Goal: Use online tool/utility: Utilize a website feature to perform a specific function

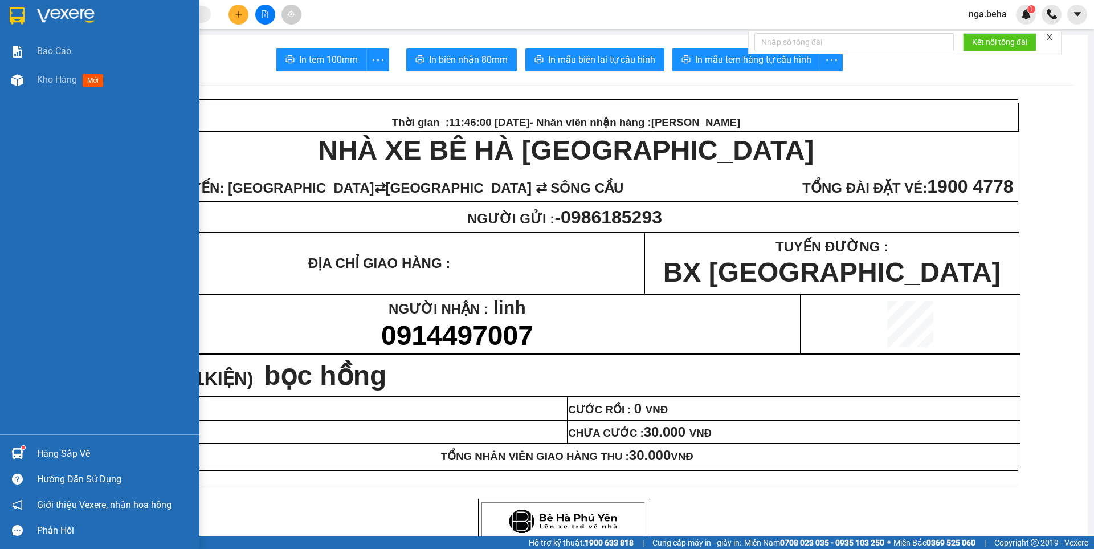
scroll to position [67, 0]
drag, startPoint x: 6, startPoint y: 101, endPoint x: 27, endPoint y: 79, distance: 30.7
click at [11, 93] on div "Báo cáo Kho hàng mới" at bounding box center [99, 235] width 199 height 397
click at [27, 79] on div at bounding box center [17, 80] width 20 height 20
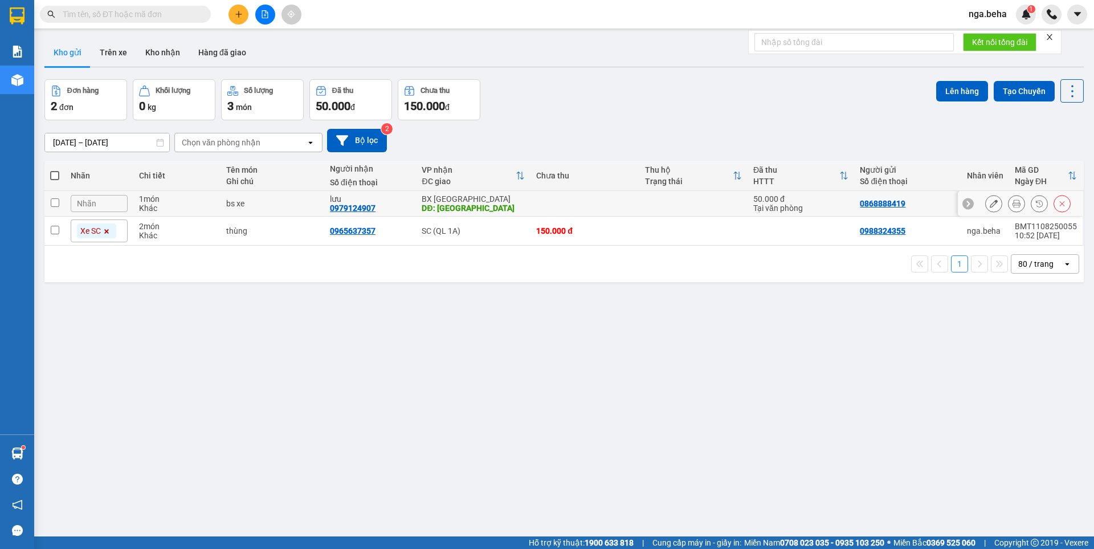
click at [1009, 202] on button at bounding box center [1017, 204] width 16 height 20
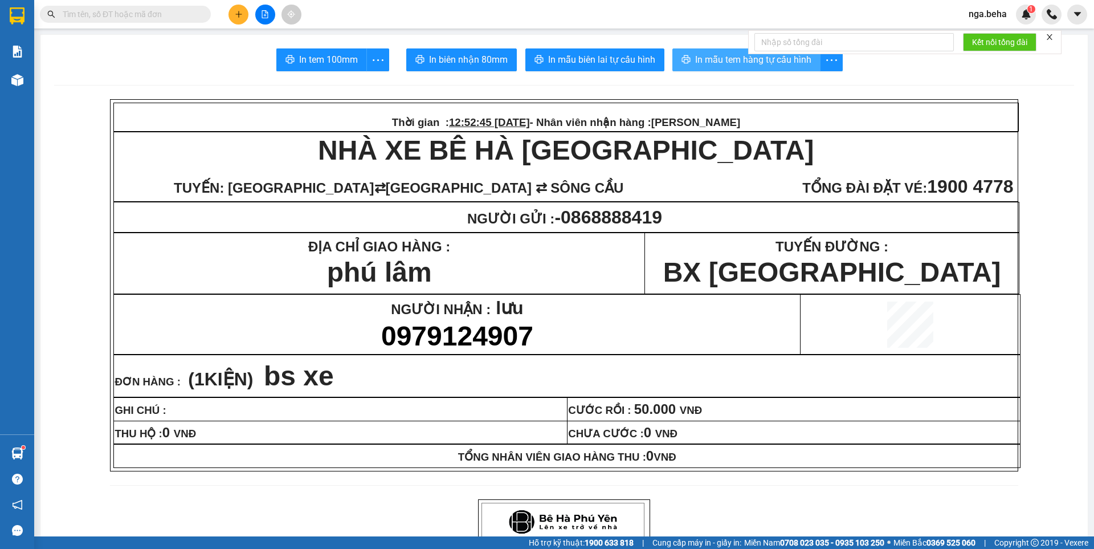
click at [716, 61] on span "In mẫu tem hàng tự cấu hình" at bounding box center [753, 59] width 116 height 14
